Goal: Navigation & Orientation: Find specific page/section

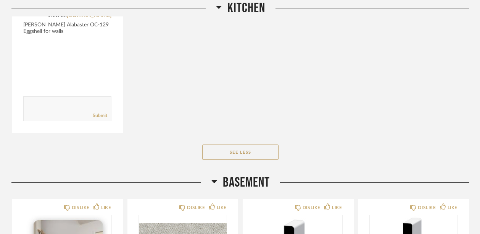
scroll to position [763, 0]
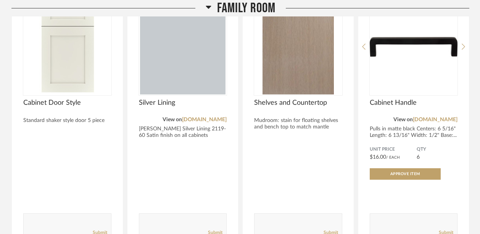
scroll to position [288, 0]
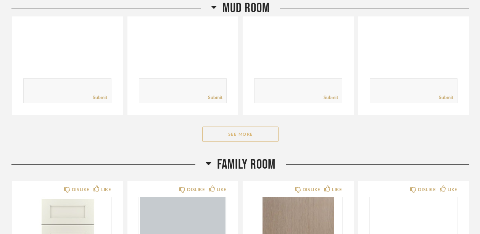
click at [240, 126] on button "See More" at bounding box center [240, 133] width 76 height 15
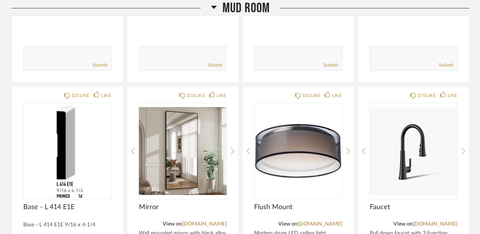
scroll to position [632, 0]
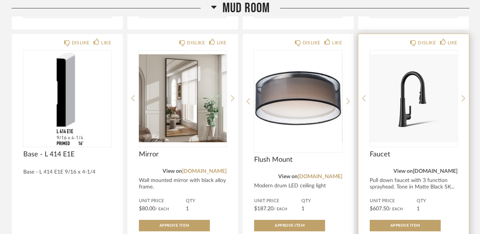
click at [445, 168] on link "[DOMAIN_NAME]" at bounding box center [435, 170] width 45 height 5
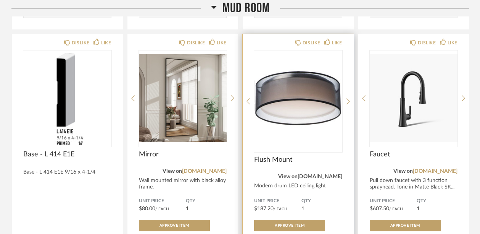
click at [327, 174] on link "[DOMAIN_NAME]" at bounding box center [320, 176] width 45 height 5
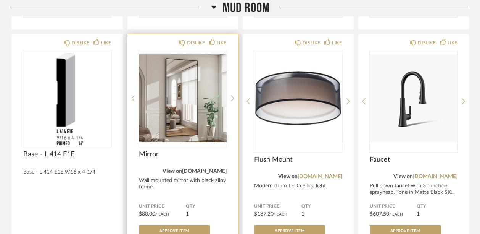
click at [220, 168] on link "[DOMAIN_NAME]" at bounding box center [204, 170] width 45 height 5
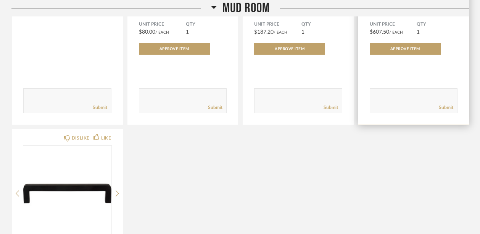
scroll to position [861, 0]
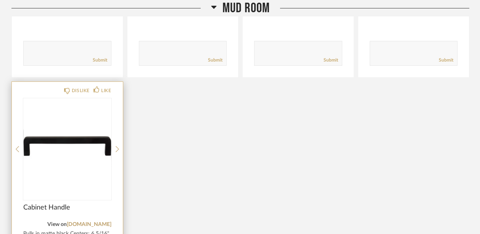
click at [92, 203] on div "Cabinet Handle" at bounding box center [67, 211] width 88 height 17
click at [92, 202] on div "Cabinet Handle" at bounding box center [67, 206] width 88 height 17
click at [91, 206] on div "Cabinet Handle" at bounding box center [67, 211] width 88 height 17
click at [92, 209] on div "Cabinet Handle" at bounding box center [67, 211] width 88 height 17
click at [86, 221] on link "[DOMAIN_NAME]" at bounding box center [89, 223] width 45 height 5
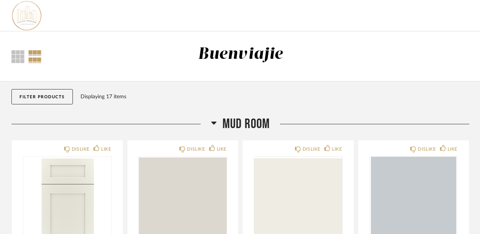
click at [231, 131] on span "Mud Room" at bounding box center [246, 124] width 47 height 16
